Goal: Navigation & Orientation: Find specific page/section

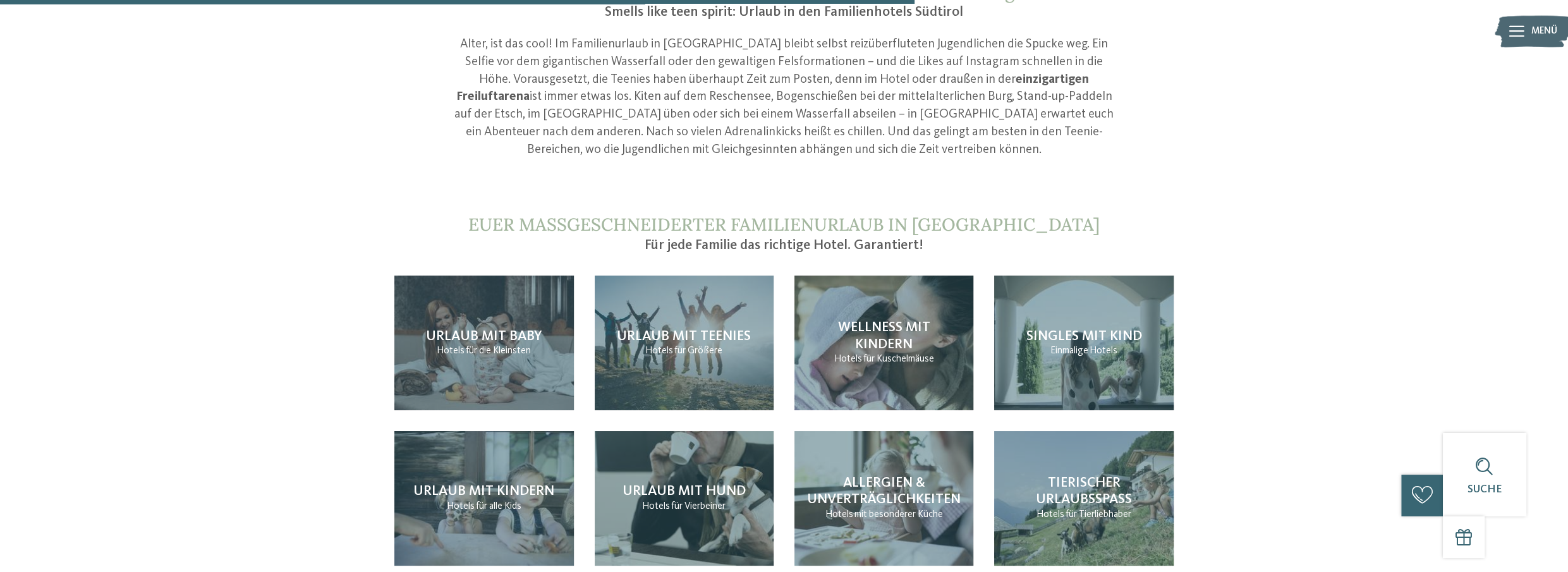
scroll to position [1379, 0]
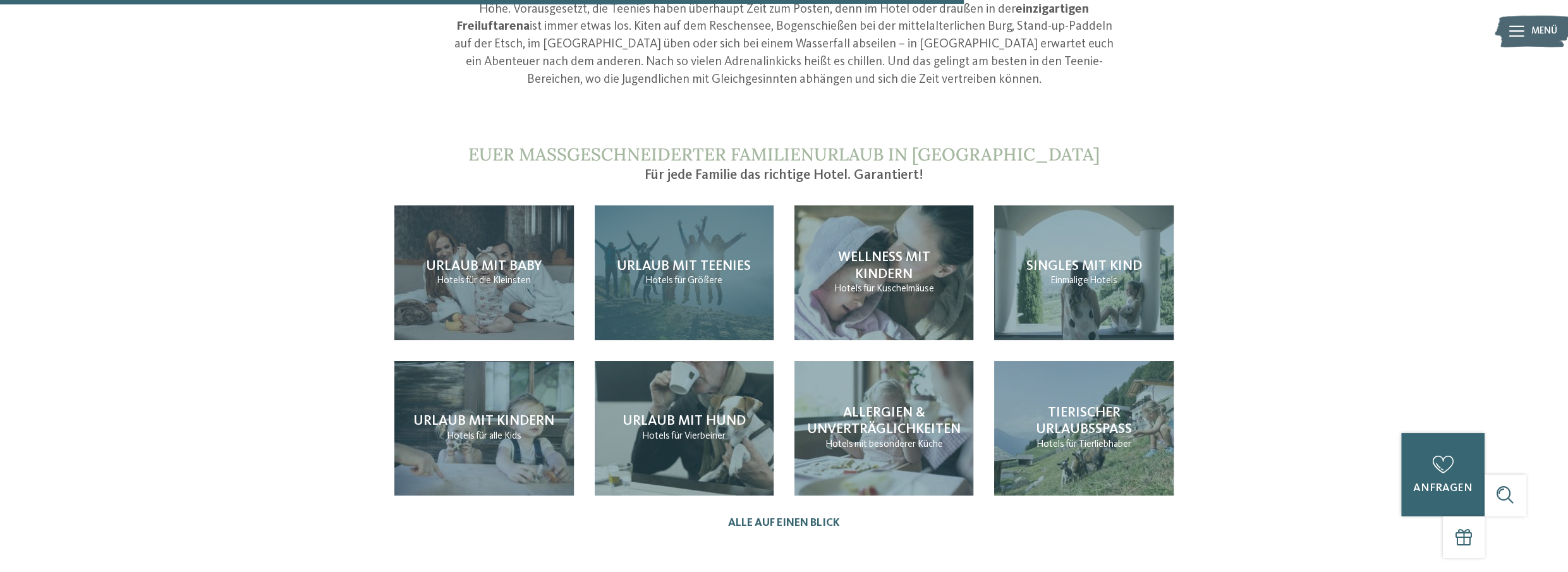
click at [679, 258] on h4 "Urlaub mit Teenies" at bounding box center [684, 266] width 134 height 16
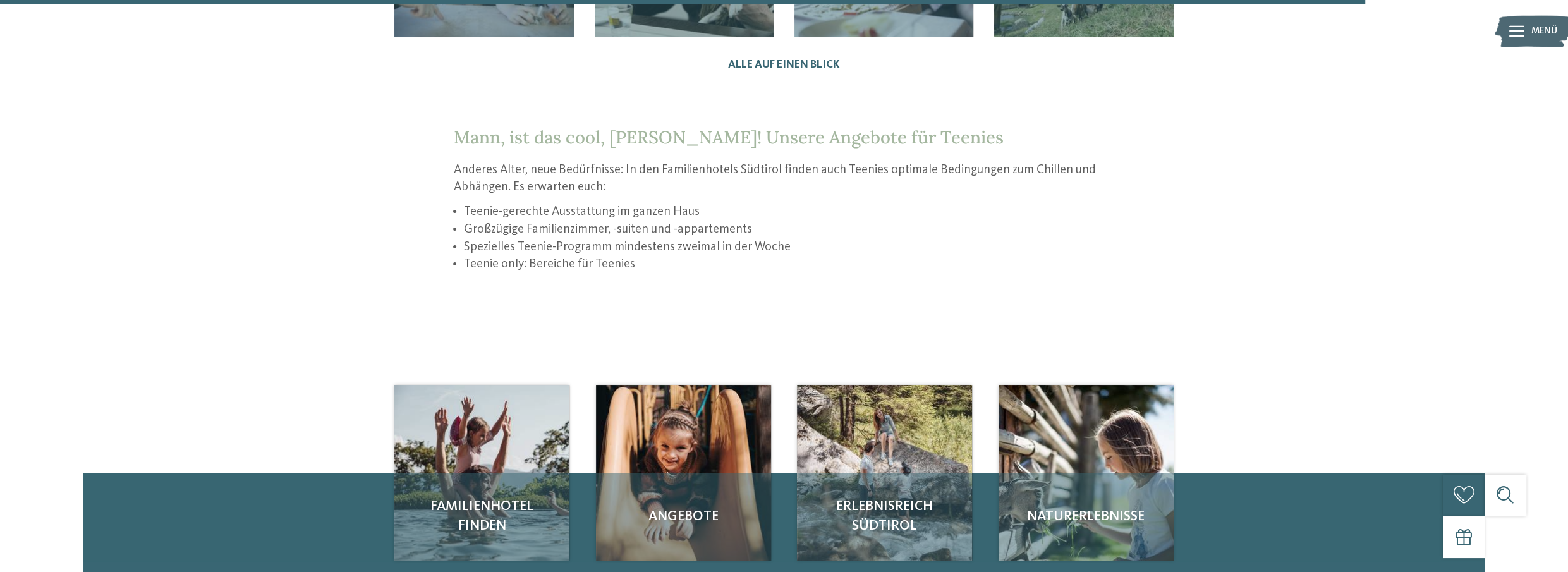
scroll to position [1953, 0]
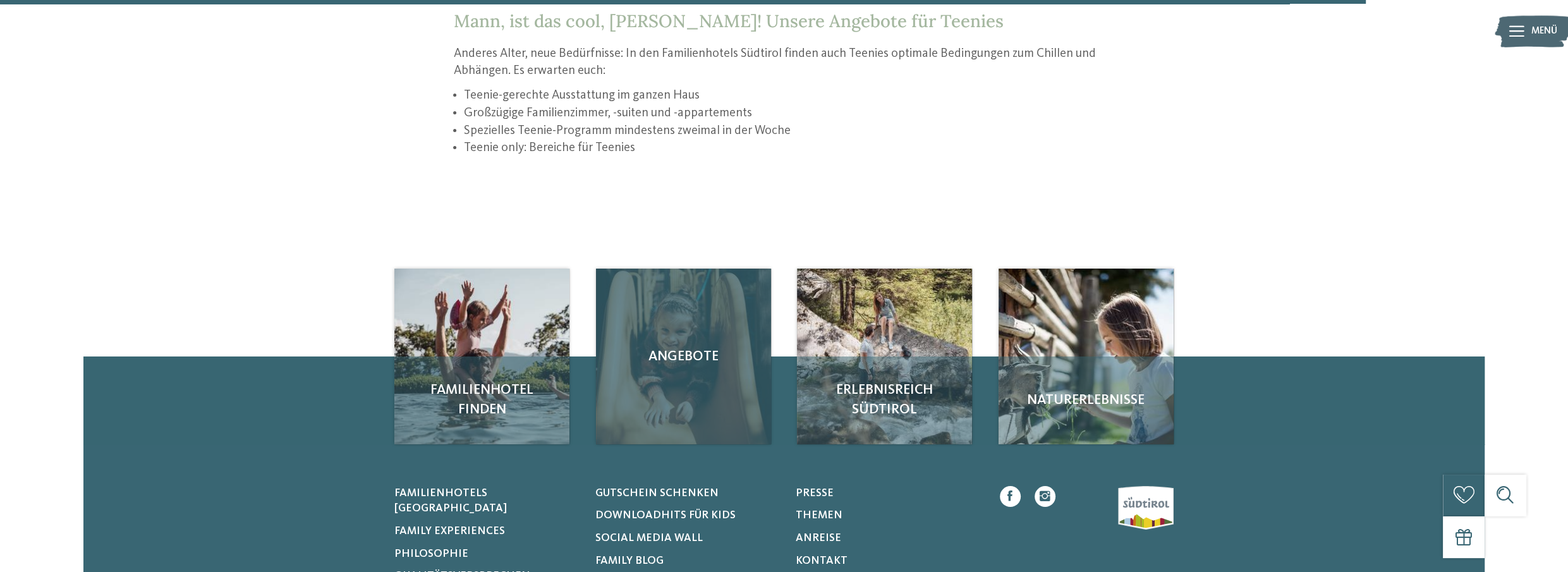
click at [690, 347] on span "Angebote" at bounding box center [684, 357] width 147 height 20
click at [680, 373] on div "Angebote" at bounding box center [684, 356] width 175 height 176
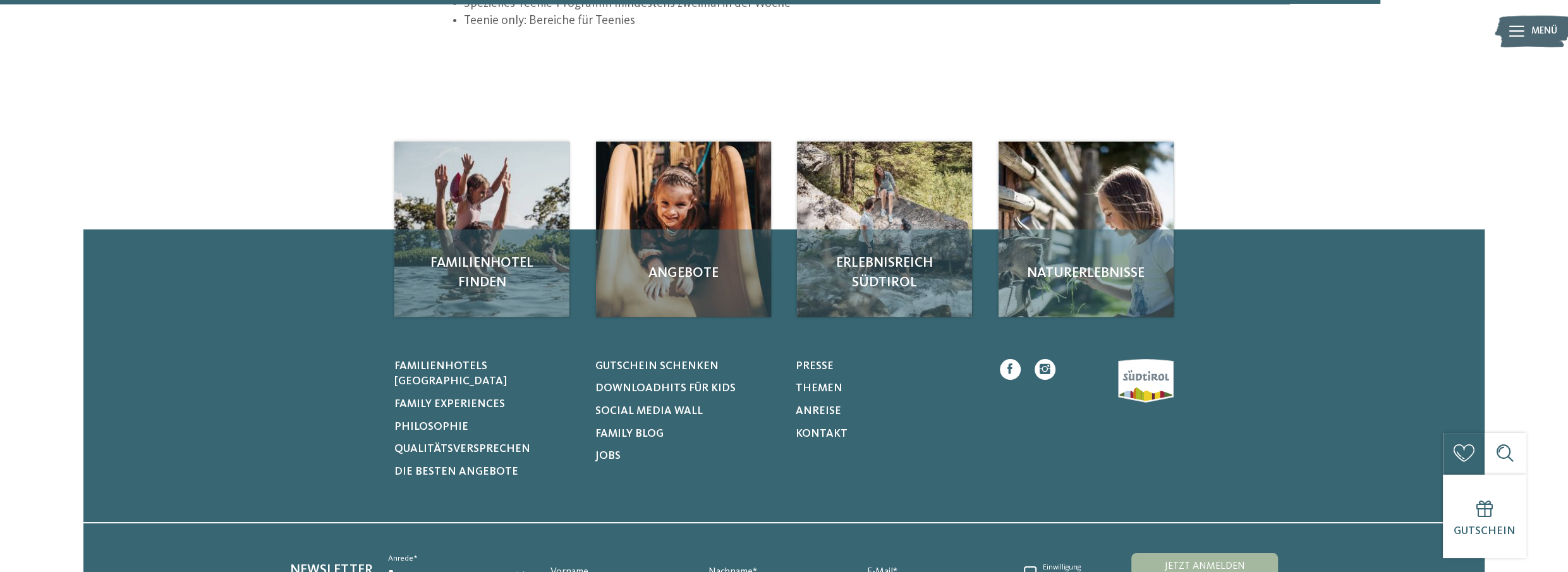
scroll to position [2242, 0]
